Goal: Task Accomplishment & Management: Use online tool/utility

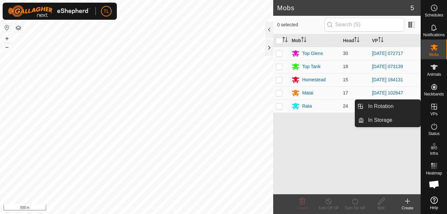
click at [434, 109] on icon at bounding box center [434, 107] width 6 height 6
click at [399, 108] on link "In Rotation" at bounding box center [392, 106] width 56 height 13
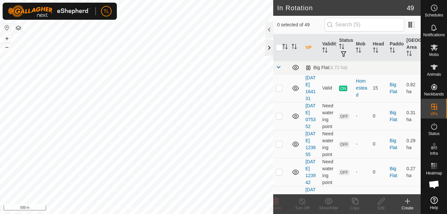
click at [266, 49] on div at bounding box center [269, 48] width 8 height 16
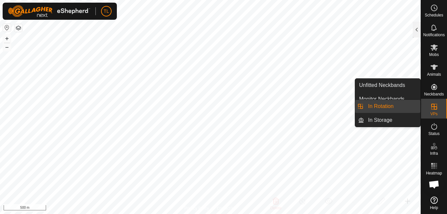
click at [382, 106] on link "In Rotation" at bounding box center [392, 106] width 56 height 13
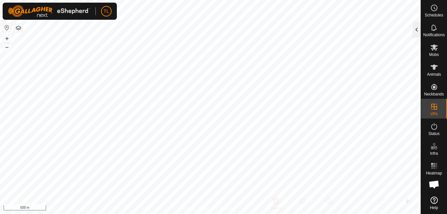
click at [415, 35] on div at bounding box center [416, 30] width 8 height 16
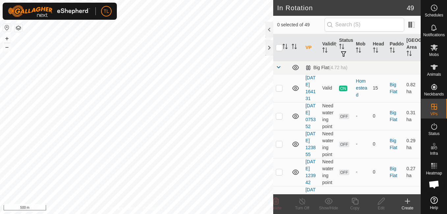
click at [406, 202] on icon at bounding box center [407, 201] width 8 height 8
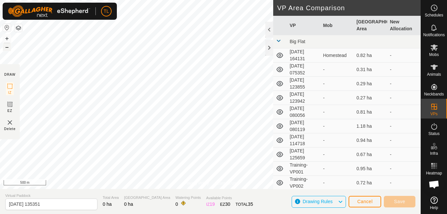
click at [10, 48] on button "–" at bounding box center [7, 47] width 8 height 8
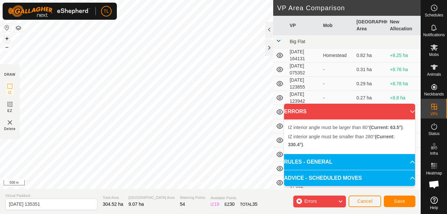
click at [4, 38] on button "+" at bounding box center [7, 39] width 8 height 8
click at [302, 61] on div "Privacy Policy Contact Us IZ interior angle must be larger than 80° (Current: 6…" at bounding box center [210, 107] width 420 height 214
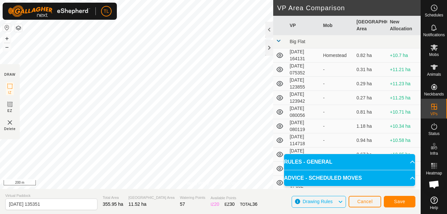
click at [69, 7] on div "TL Schedules Notifications Mobs Animals Neckbands VPs Status Infra Heatmap Help…" at bounding box center [223, 107] width 447 height 214
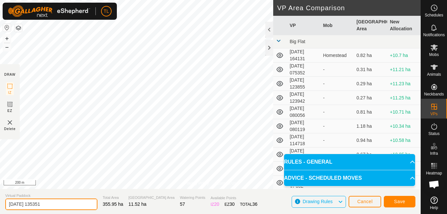
click at [55, 205] on input "[DATE] 135351" at bounding box center [51, 204] width 92 height 12
type input "2"
type input "Free way for lane way and farm"
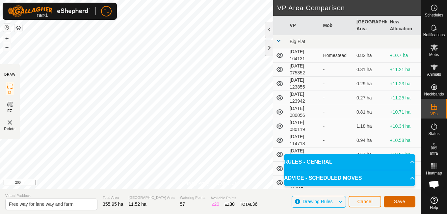
click at [406, 203] on button "Save" at bounding box center [399, 202] width 32 height 12
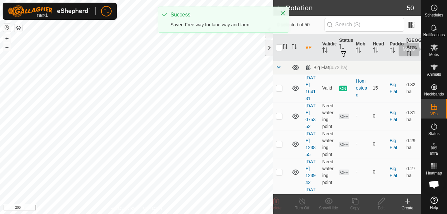
click at [437, 45] on icon at bounding box center [434, 47] width 8 height 8
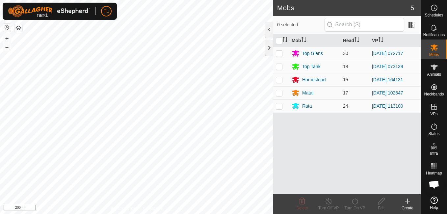
click at [282, 80] on p-checkbox at bounding box center [279, 79] width 7 height 5
checkbox input "true"
click at [353, 196] on div "Turn On VP" at bounding box center [354, 204] width 26 height 20
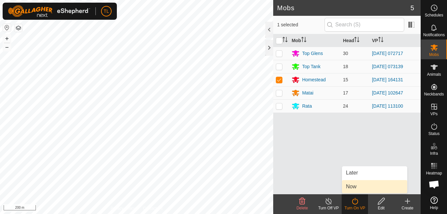
click at [352, 183] on link "Now" at bounding box center [374, 186] width 65 height 13
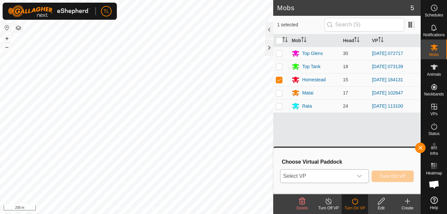
click at [355, 171] on div "dropdown trigger" at bounding box center [359, 175] width 13 height 13
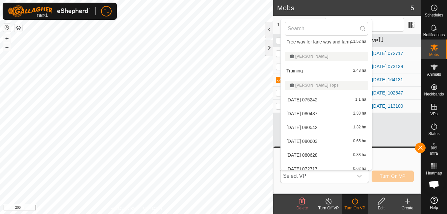
scroll to position [172, 0]
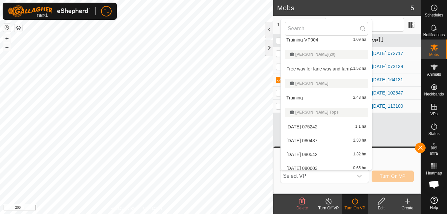
click at [335, 69] on li "Free way for lane way and farm 11.52 ha" at bounding box center [326, 68] width 91 height 13
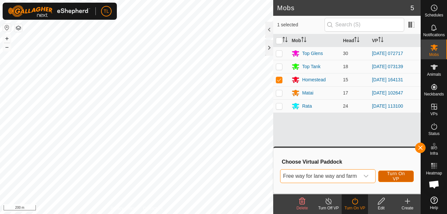
click at [390, 177] on span "Turn On VP" at bounding box center [395, 176] width 19 height 11
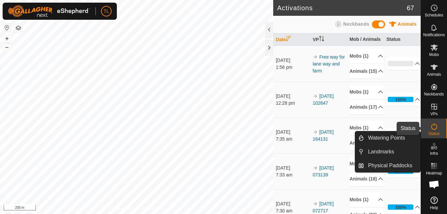
click at [435, 129] on icon at bounding box center [434, 126] width 6 height 7
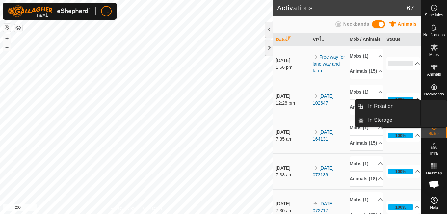
click at [434, 107] on link "In Rotation" at bounding box center [418, 106] width 56 height 13
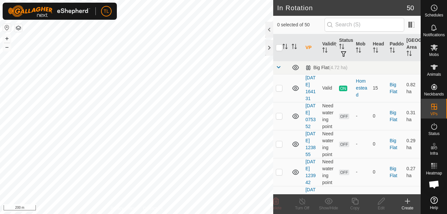
click at [406, 202] on icon at bounding box center [407, 201] width 8 height 8
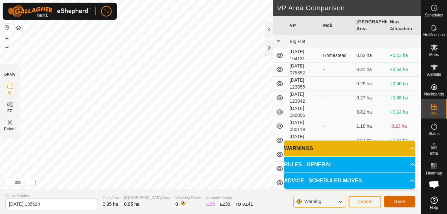
click at [403, 202] on span "Save" at bounding box center [399, 201] width 11 height 5
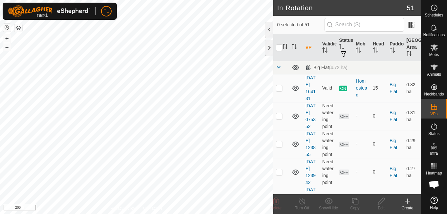
click at [408, 200] on icon at bounding box center [407, 201] width 8 height 8
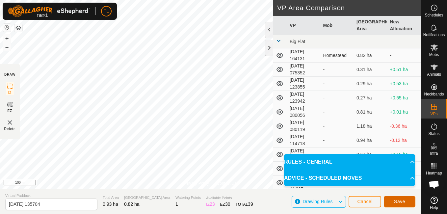
click at [401, 199] on span "Save" at bounding box center [399, 201] width 11 height 5
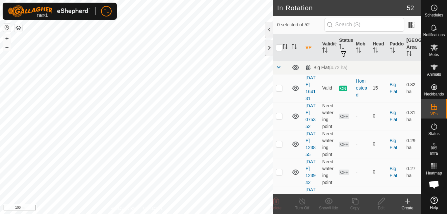
click at [407, 201] on icon at bounding box center [407, 201] width 8 height 8
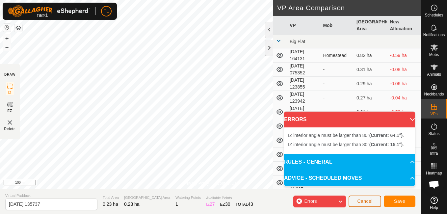
click at [358, 201] on span "Cancel" at bounding box center [364, 200] width 15 height 5
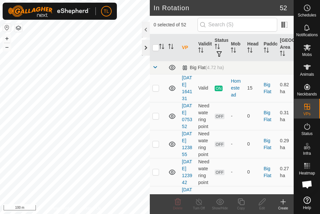
click at [145, 47] on div at bounding box center [146, 48] width 8 height 16
